Goal: Task Accomplishment & Management: Use online tool/utility

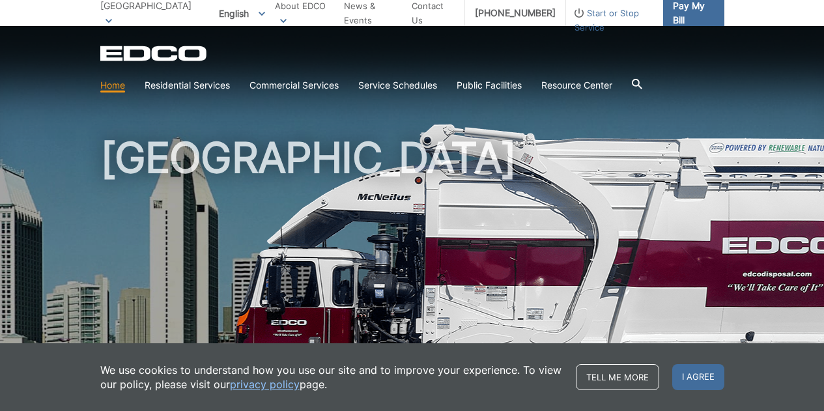
click at [700, 16] on span "Pay My Bill" at bounding box center [693, 13] width 41 height 29
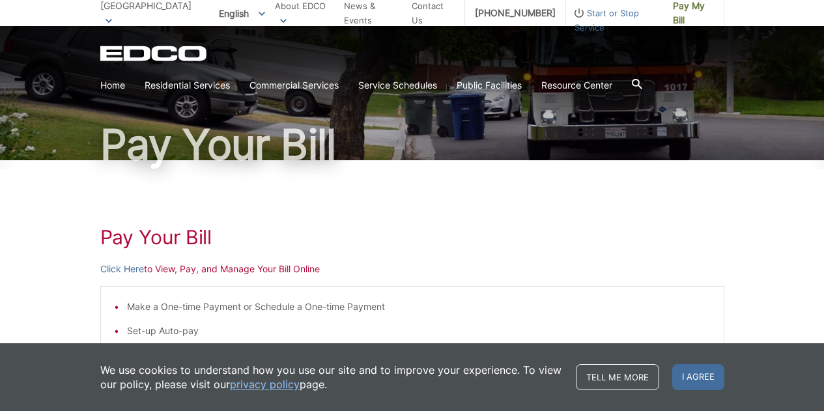
scroll to position [68, 0]
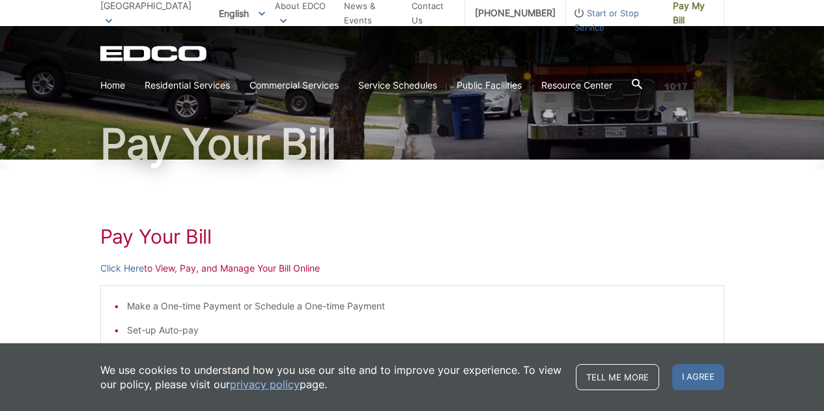
click at [161, 268] on p "Click Here to View, Pay, and Manage Your Bill Online" at bounding box center [412, 268] width 624 height 14
click at [132, 268] on link "Click Here" at bounding box center [122, 268] width 44 height 14
